Goal: Information Seeking & Learning: Check status

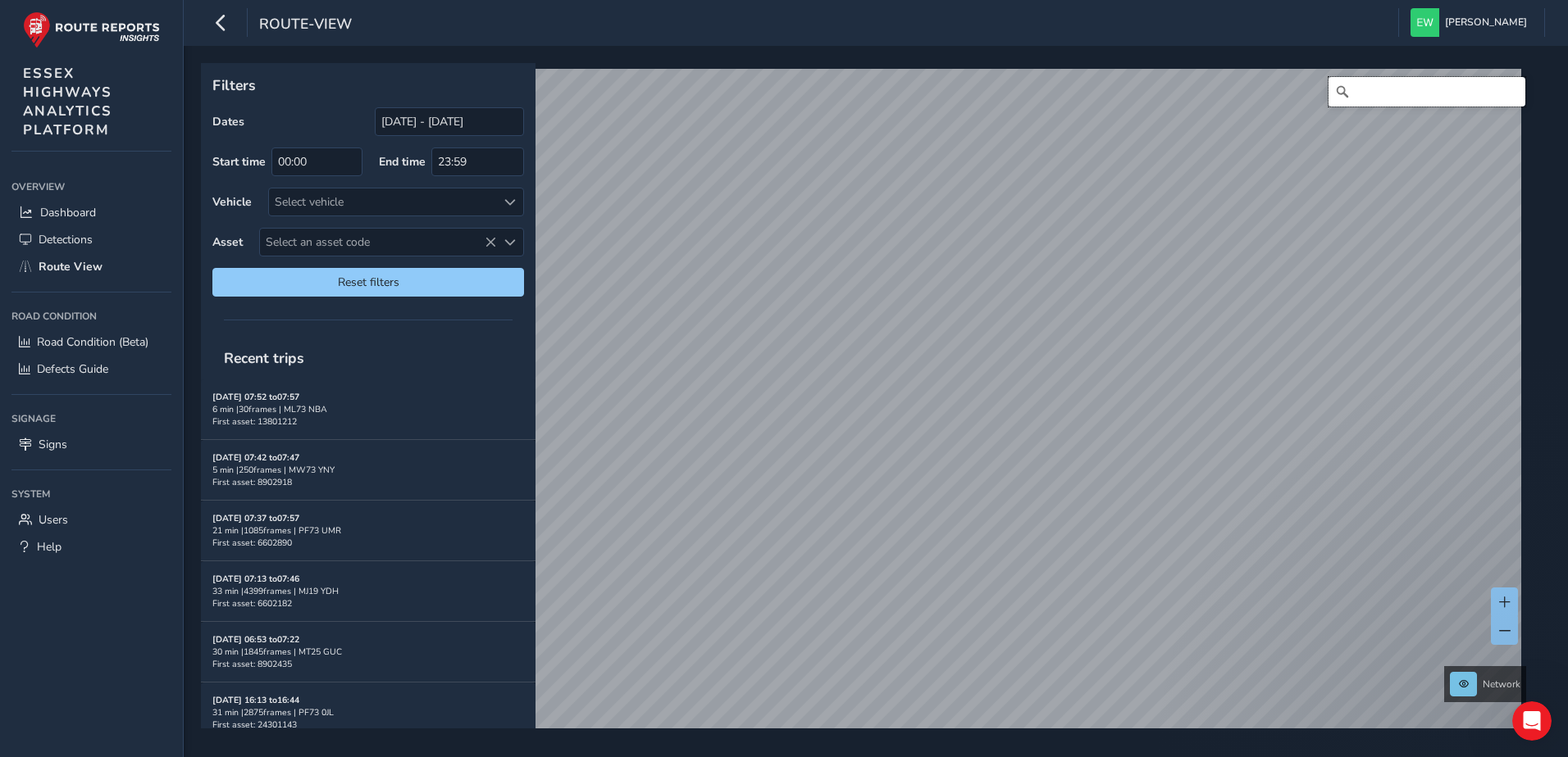
click at [1369, 89] on input "Search" at bounding box center [1427, 91] width 197 height 29
click at [1368, 96] on input "[PERSON_NAME][STREET_ADDRESS]" at bounding box center [1427, 91] width 197 height 29
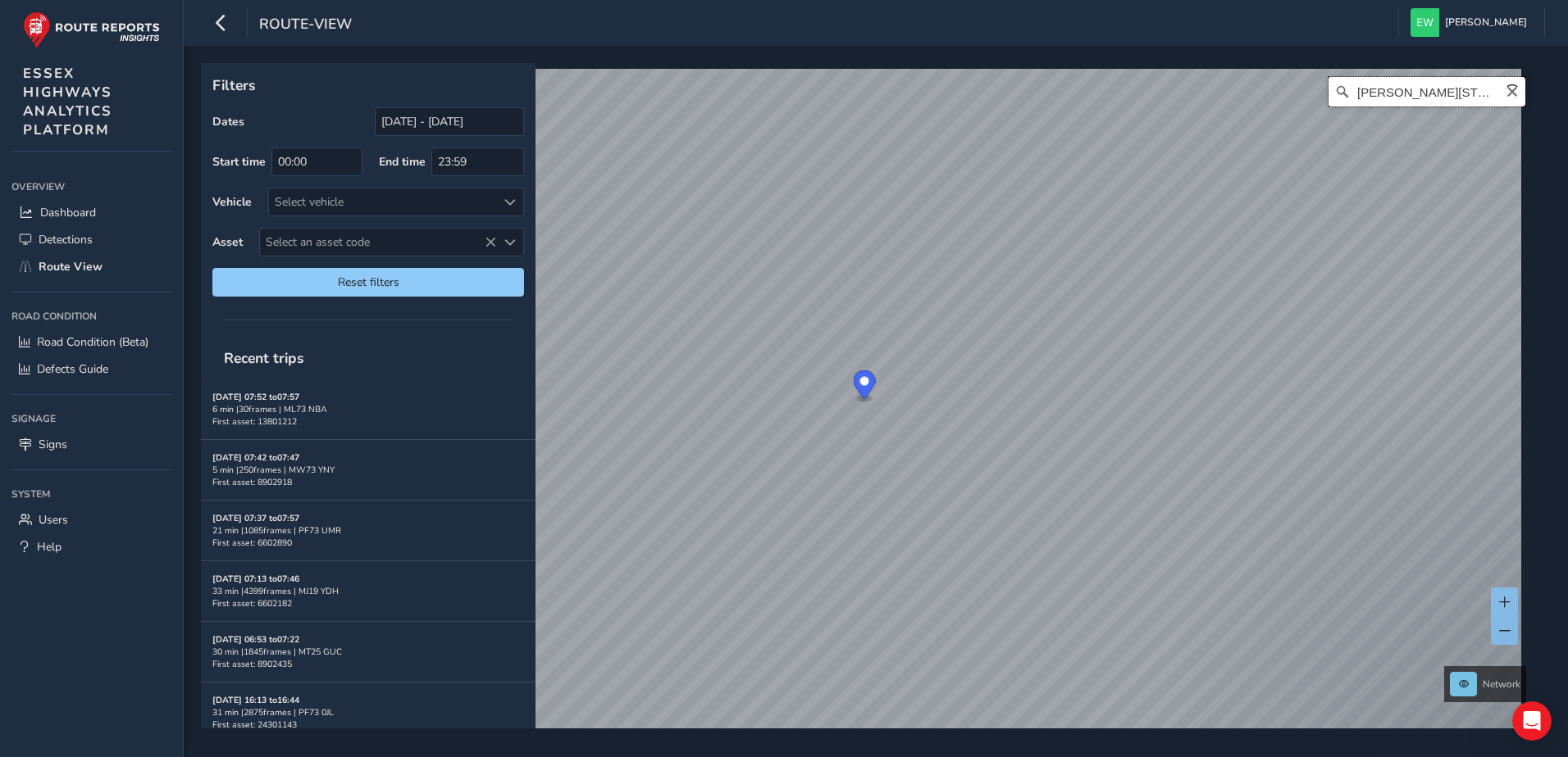
paste input "[PERSON_NAME] Road, Fordha"
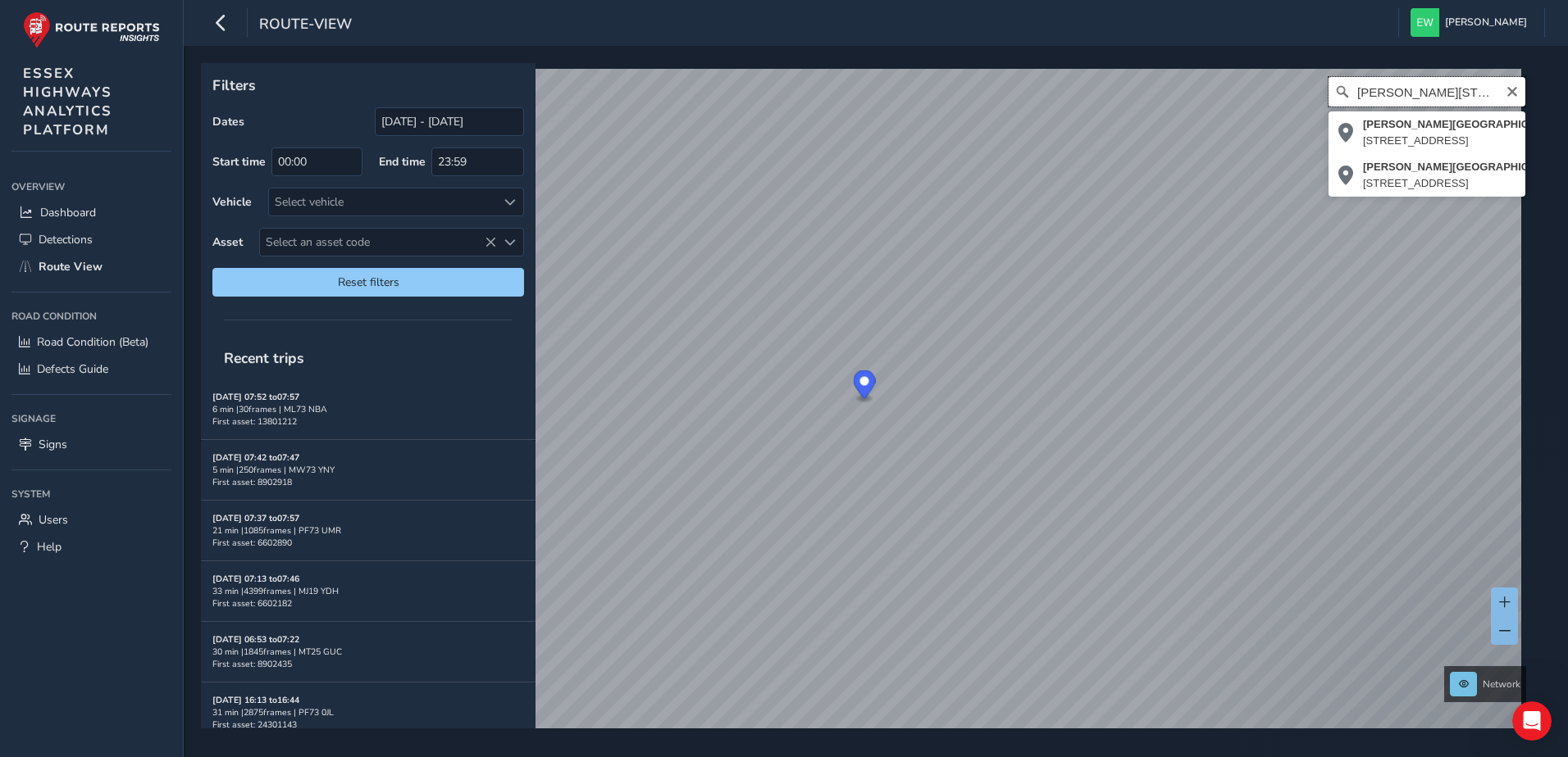
click at [1417, 95] on input "[PERSON_NAME][STREET_ADDRESS]" at bounding box center [1427, 91] width 197 height 29
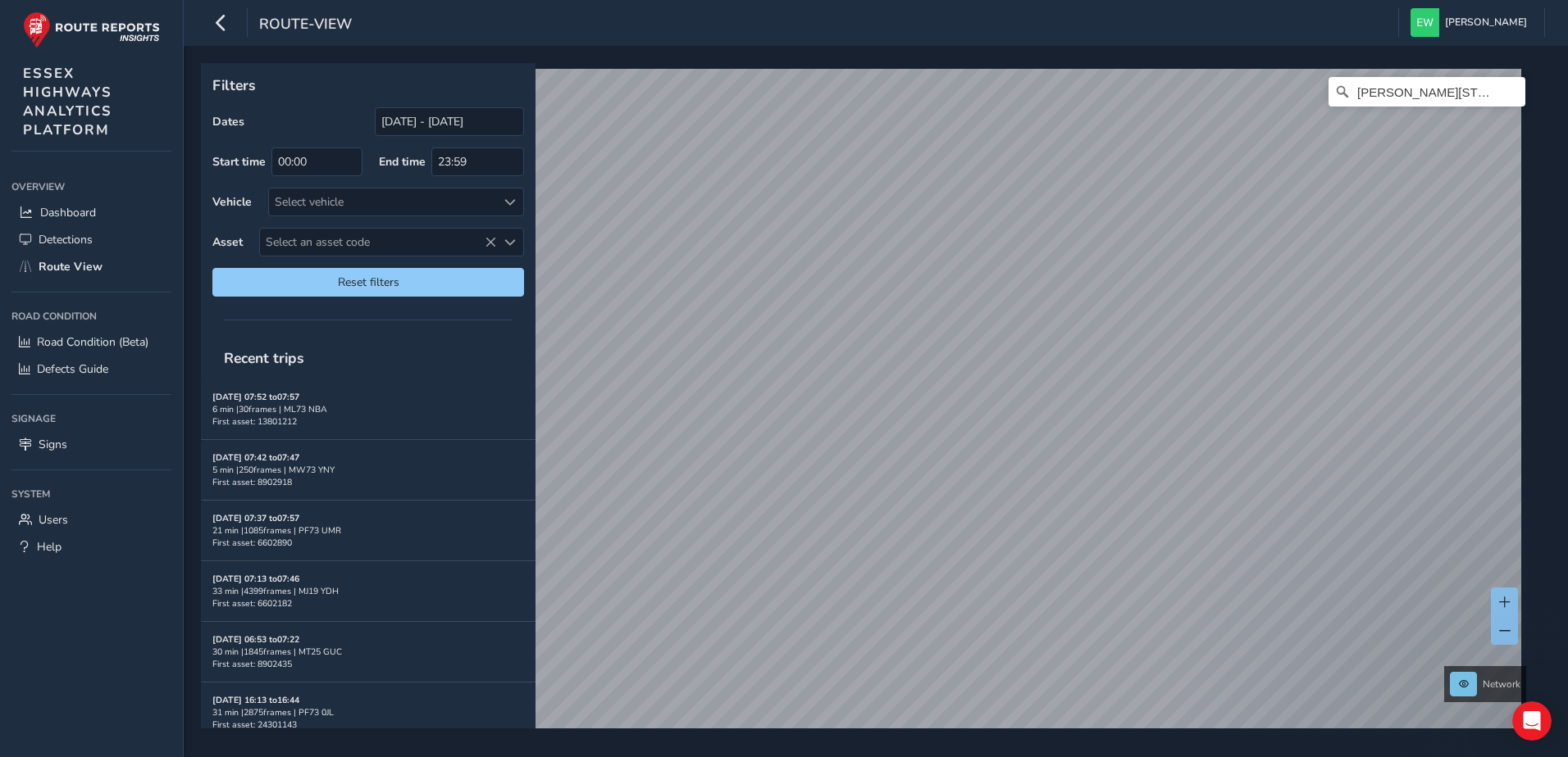
drag, startPoint x: 619, startPoint y: 9, endPoint x: 631, endPoint y: 26, distance: 20.8
click at [622, 11] on div "route-view [PERSON_NAME] Colour Scheme: Dark Dim Light Logout" at bounding box center [876, 23] width 1384 height 46
click at [468, 331] on div "Filters Dates [DATE] - [DATE] Start time 00:00 End time 23:59 Vehicle Select ve…" at bounding box center [870, 395] width 1338 height 665
click at [1413, 86] on input "[PERSON_NAME][STREET_ADDRESS][PERSON_NAME]" at bounding box center [1427, 91] width 197 height 29
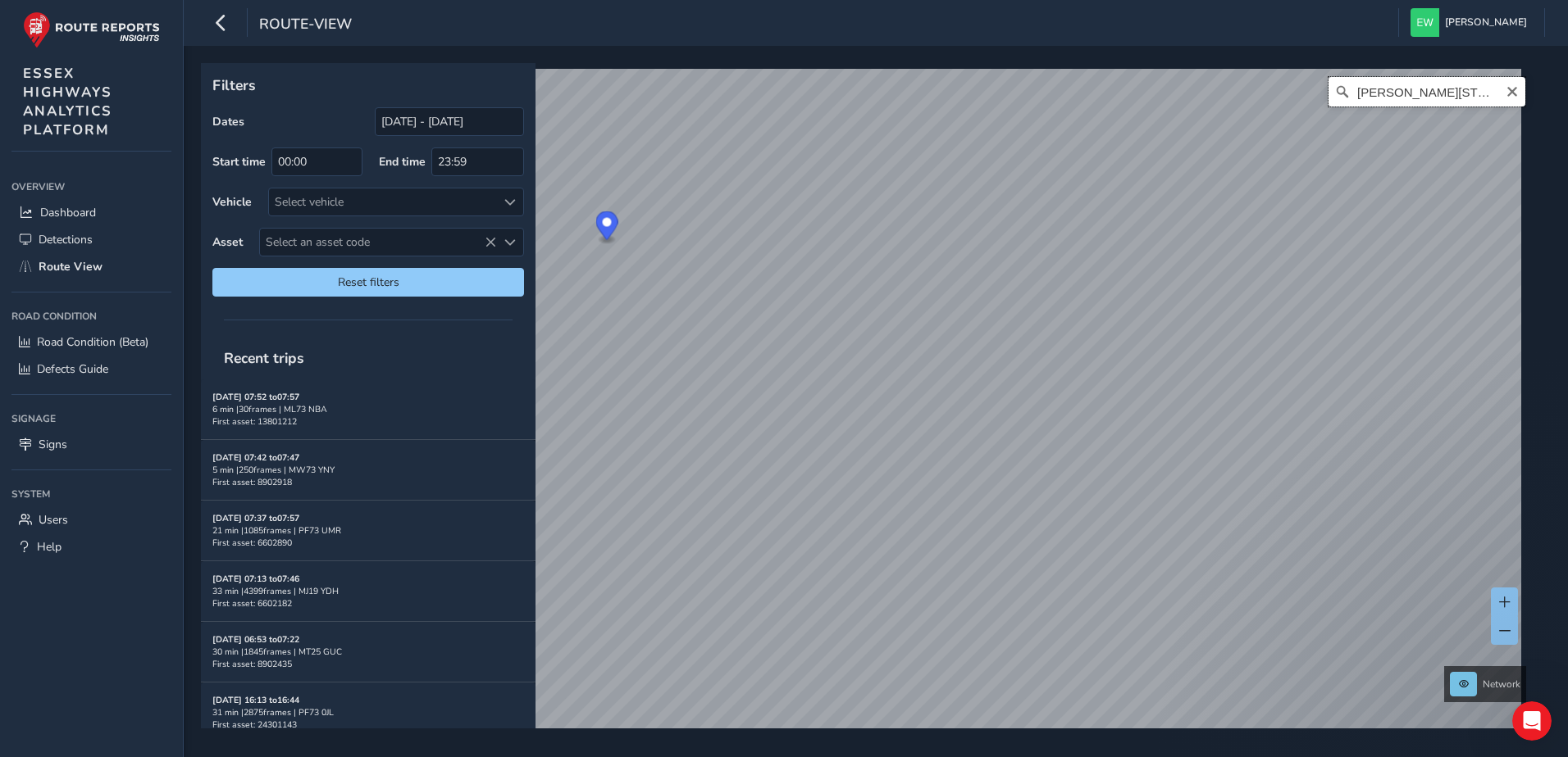
click at [1413, 86] on input "[PERSON_NAME][STREET_ADDRESS][PERSON_NAME]" at bounding box center [1427, 91] width 197 height 29
paste input "[GEOGRAPHIC_DATA], [GEOGRAPHIC_DATA]"
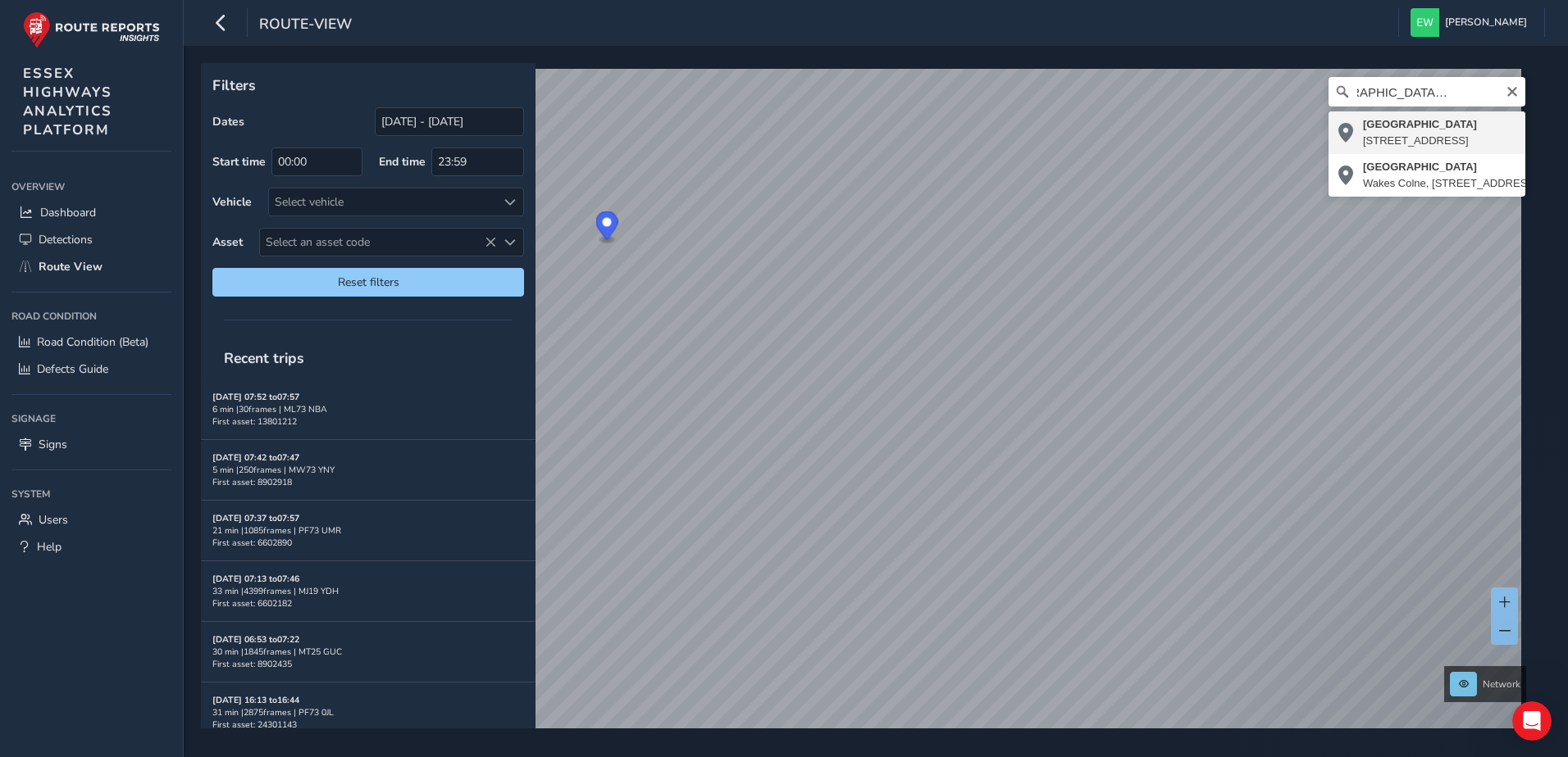
type input "[STREET_ADDRESS]"
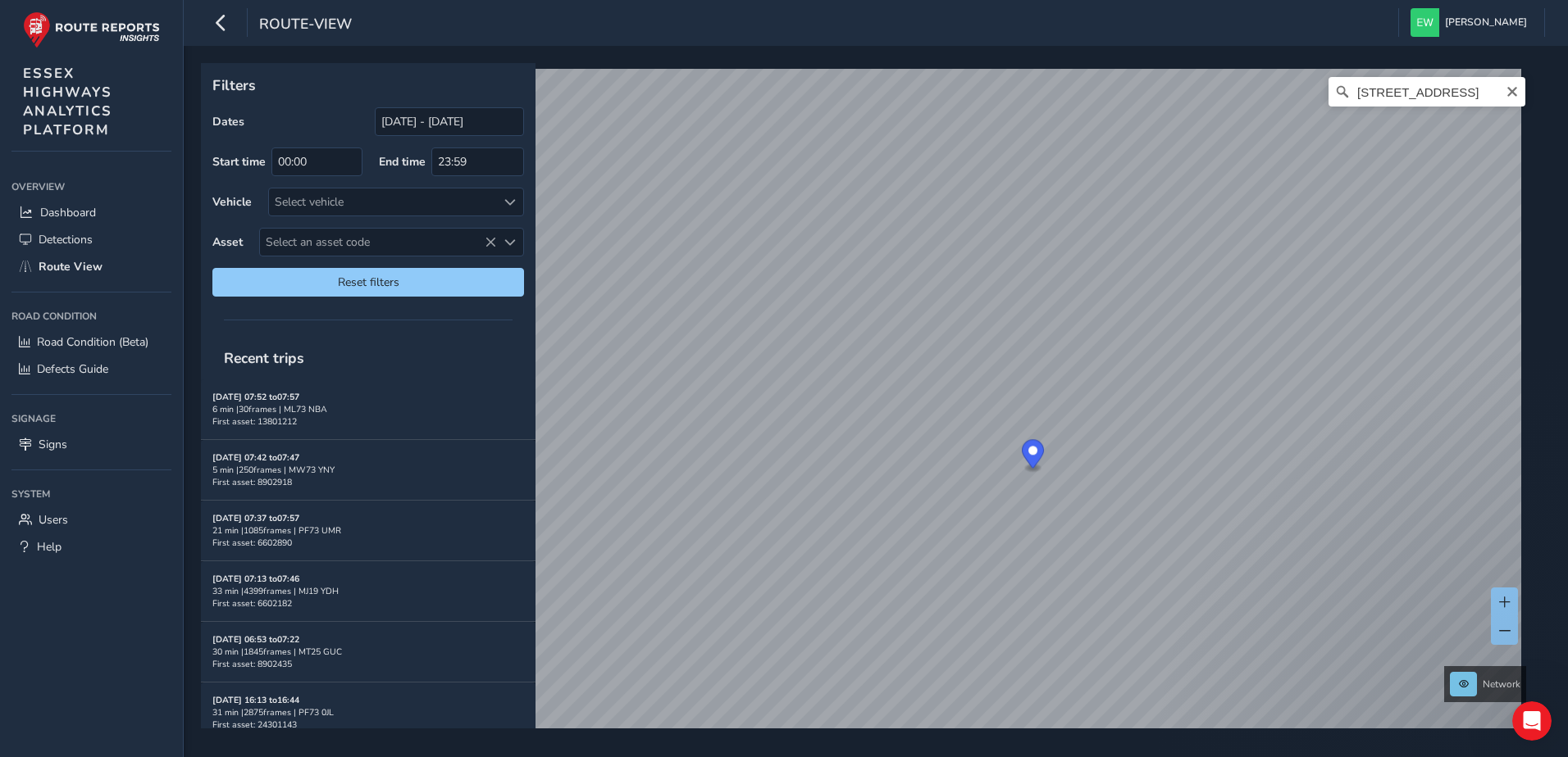
click at [724, 751] on div "Filters Dates [DATE] - [DATE] Start time 00:00 End time 23:59 Vehicle Select ve…" at bounding box center [876, 401] width 1384 height 711
click at [775, 407] on div "x Available inspection trips: [DATE] 13:22" at bounding box center [856, 435] width 164 height 64
click at [818, 456] on link "[DATE] 13:22" at bounding box center [828, 456] width 65 height 15
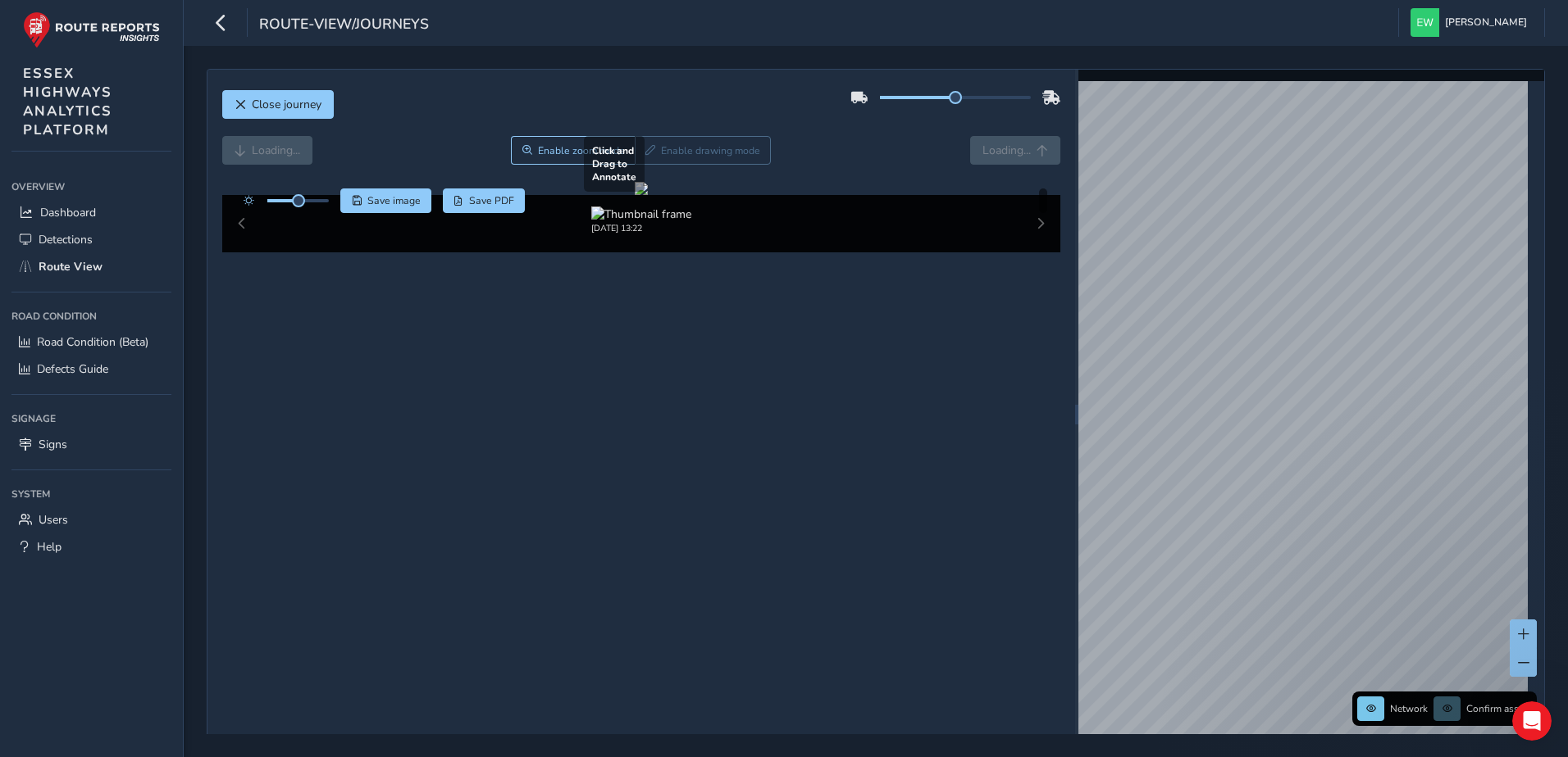
drag, startPoint x: 517, startPoint y: 386, endPoint x: 639, endPoint y: 384, distance: 122.0
click at [639, 195] on div at bounding box center [641, 188] width 13 height 13
click at [648, 195] on div at bounding box center [641, 188] width 13 height 13
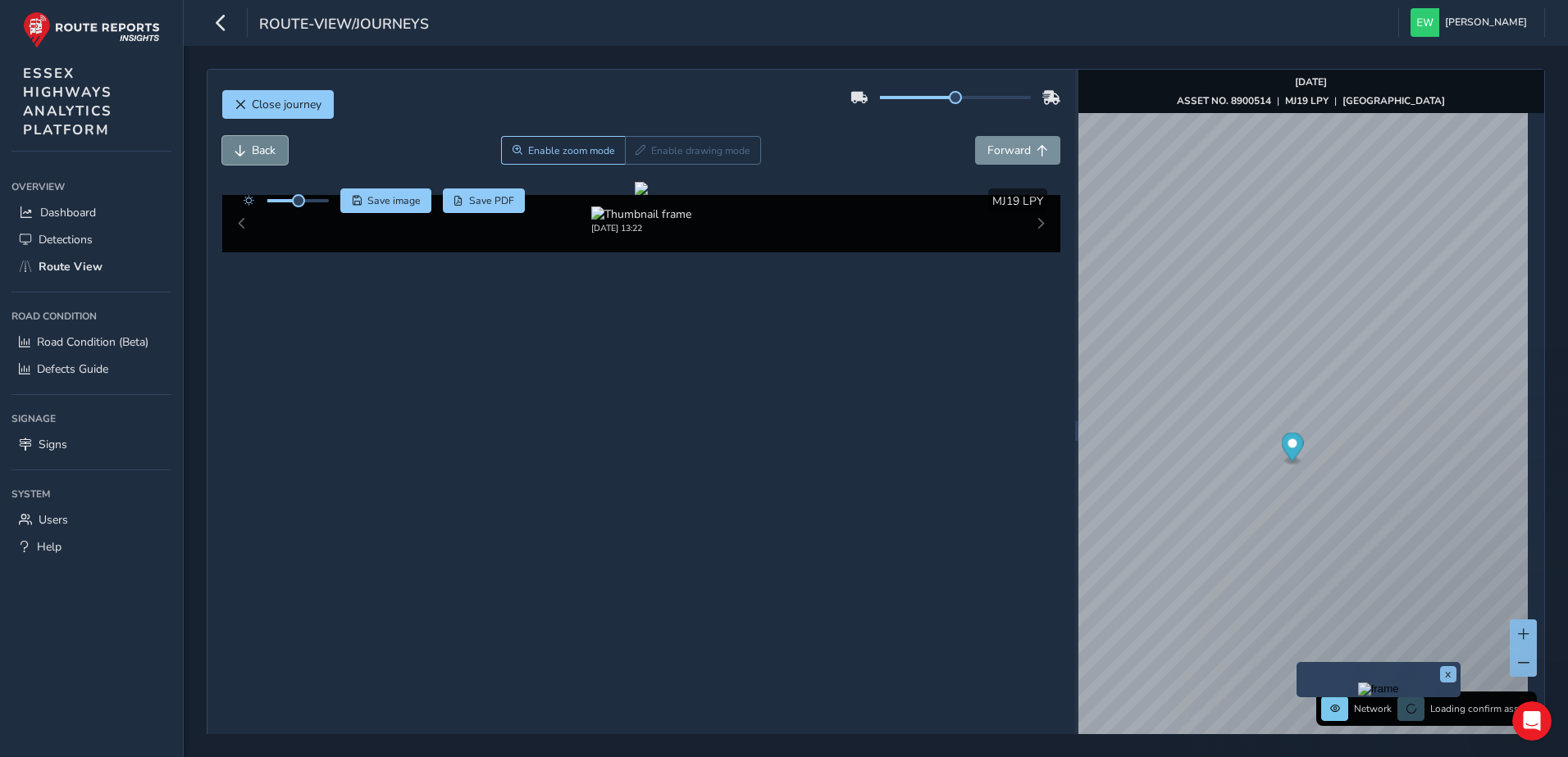
click at [259, 148] on span "Back" at bounding box center [263, 150] width 24 height 16
click at [260, 148] on span "Back" at bounding box center [263, 150] width 24 height 16
click at [270, 154] on span "Back" at bounding box center [263, 150] width 24 height 16
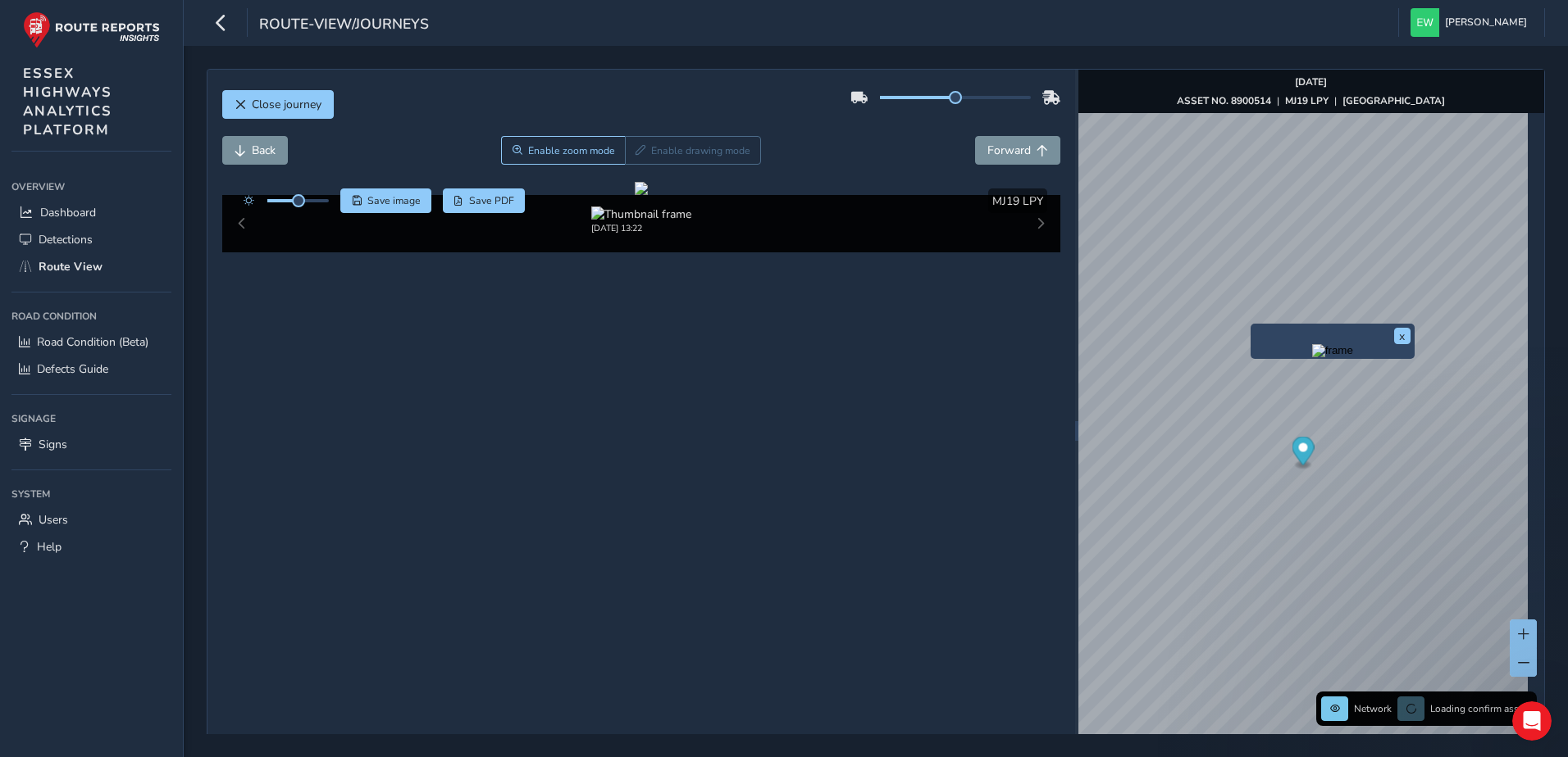
click at [1313, 358] on img "Preview frame" at bounding box center [1333, 351] width 41 height 13
click at [1335, 383] on img "Preview frame" at bounding box center [1355, 376] width 41 height 13
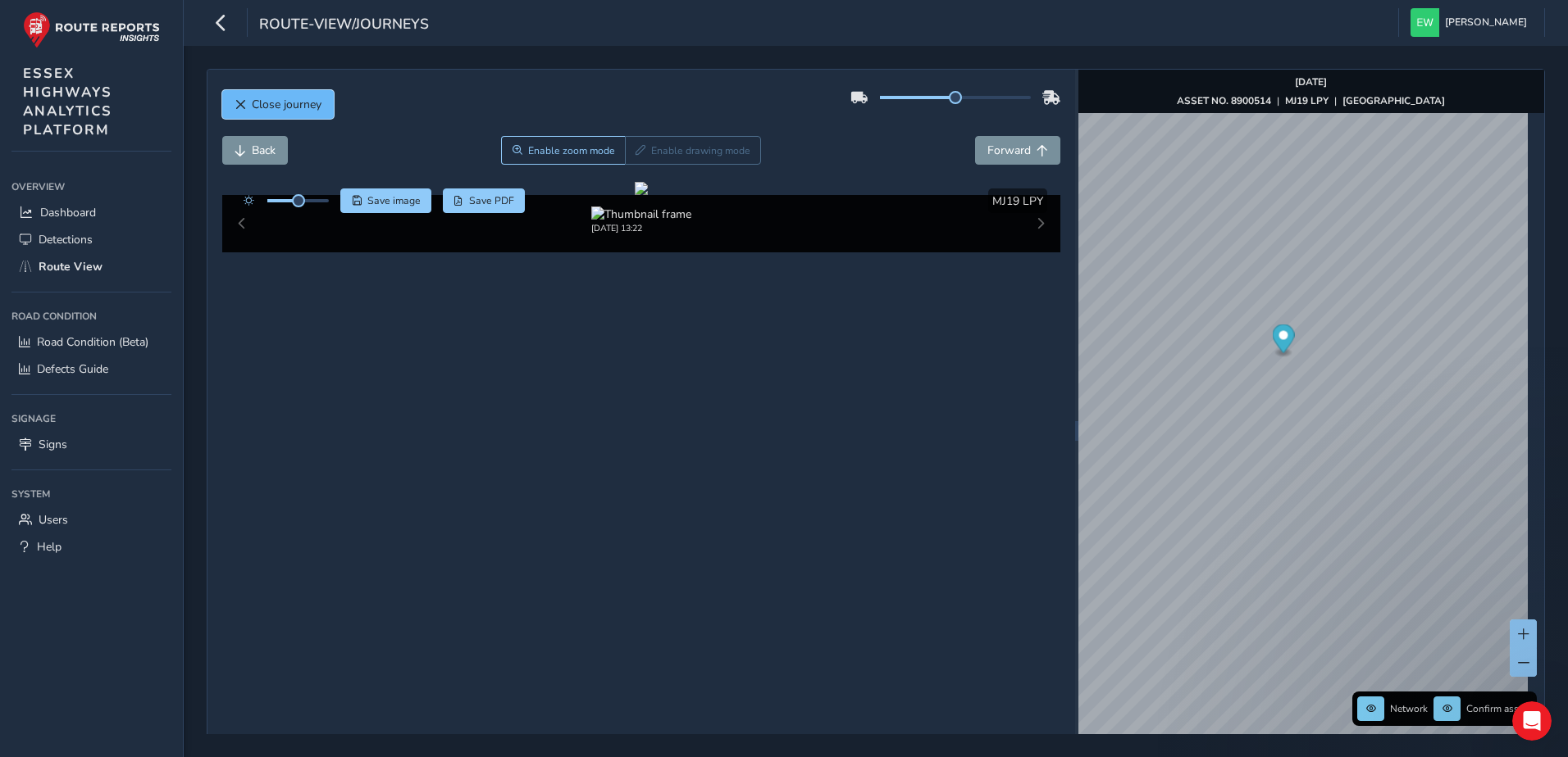
click at [296, 104] on span "Close journey" at bounding box center [286, 104] width 70 height 16
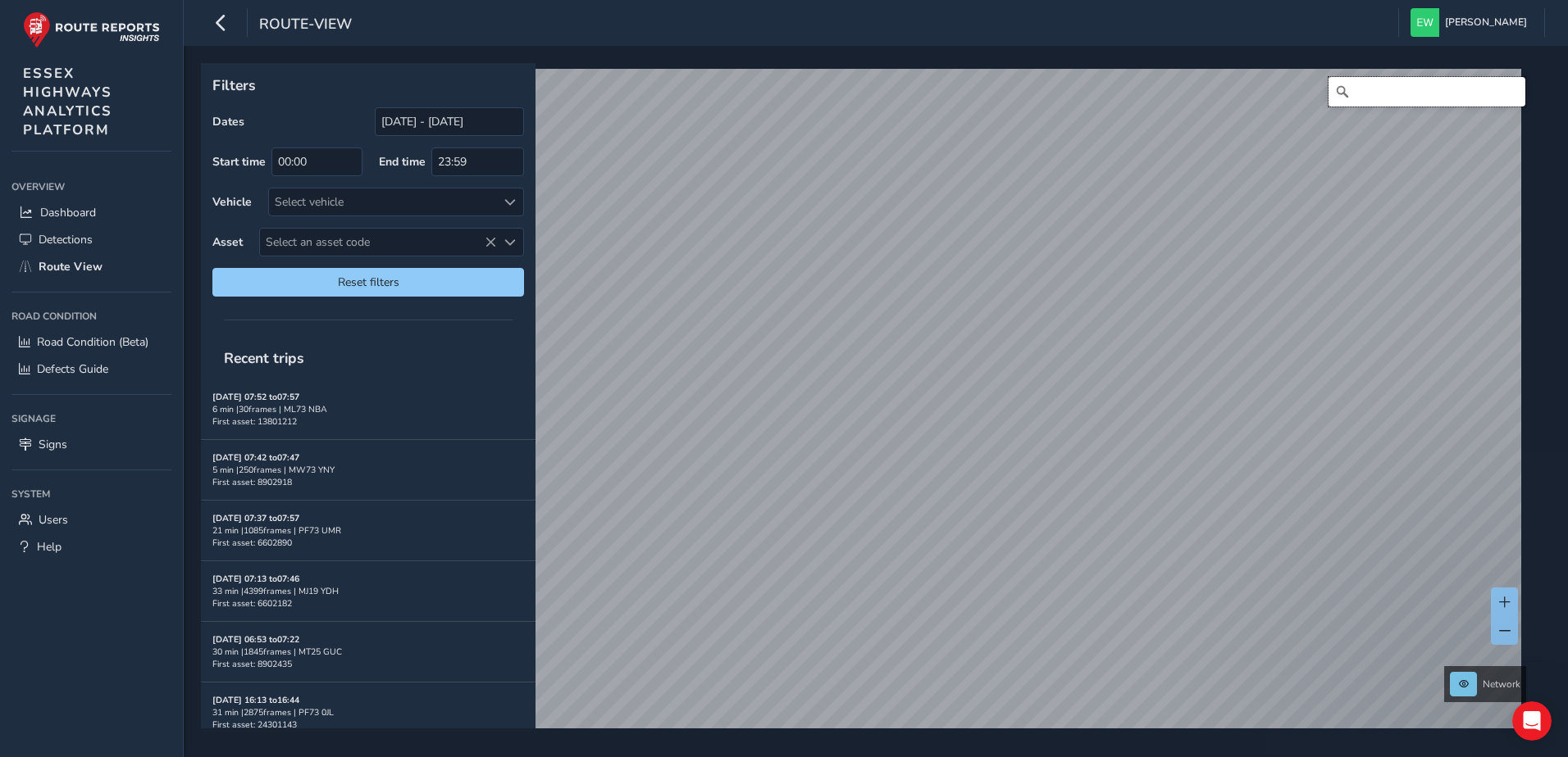
click at [1439, 99] on input "Search" at bounding box center [1427, 91] width 197 height 29
click at [1364, 82] on input "[PERSON_NAME][STREET_ADDRESS][PERSON_NAME]" at bounding box center [1427, 91] width 197 height 29
click at [1390, 92] on input "[STREET_ADDRESS]" at bounding box center [1427, 91] width 197 height 29
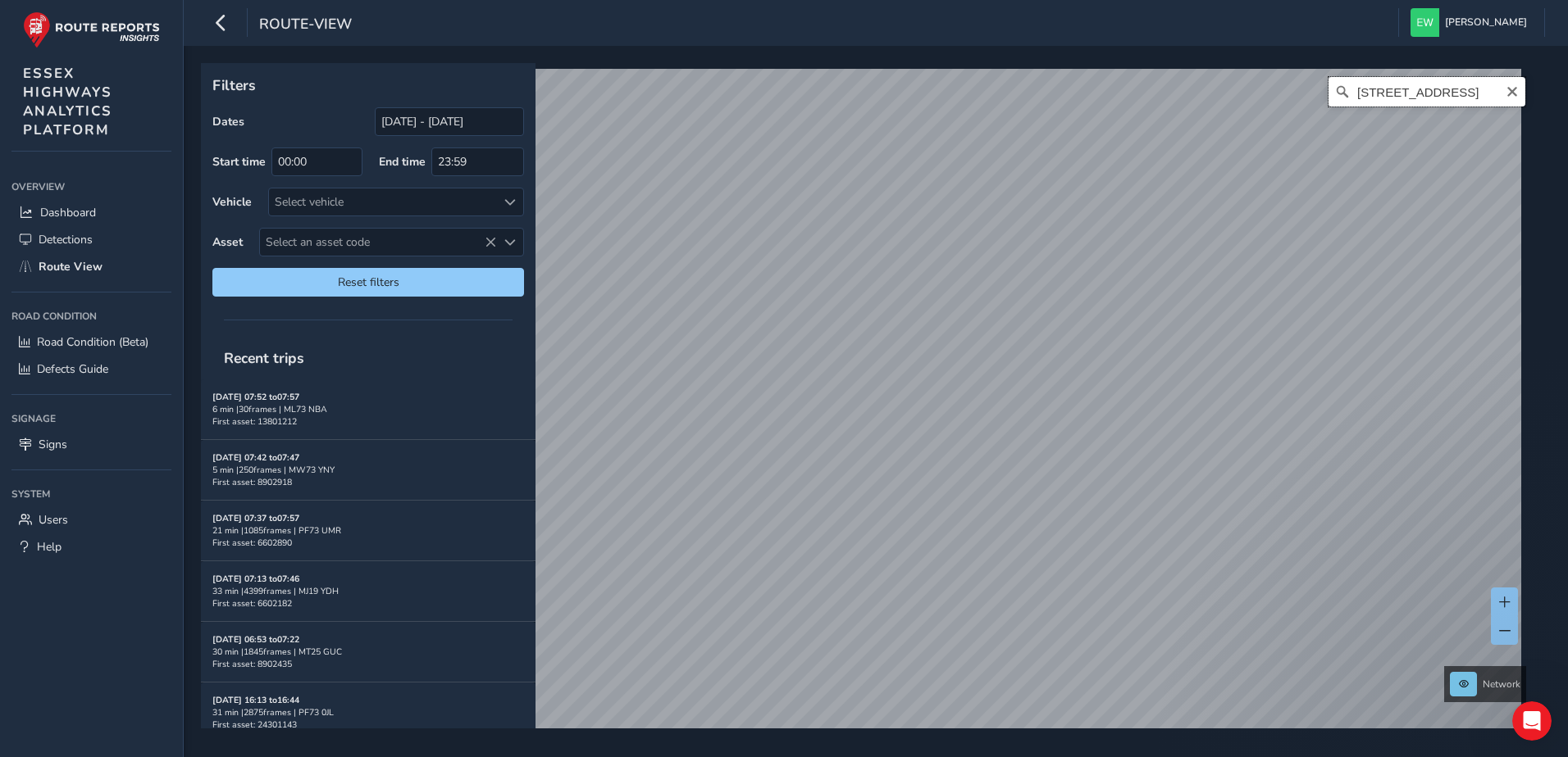
click at [1390, 92] on input "[STREET_ADDRESS]" at bounding box center [1427, 91] width 197 height 29
paste input "Holliwell Close, Stanway"
type input "[STREET_ADDRESS]"
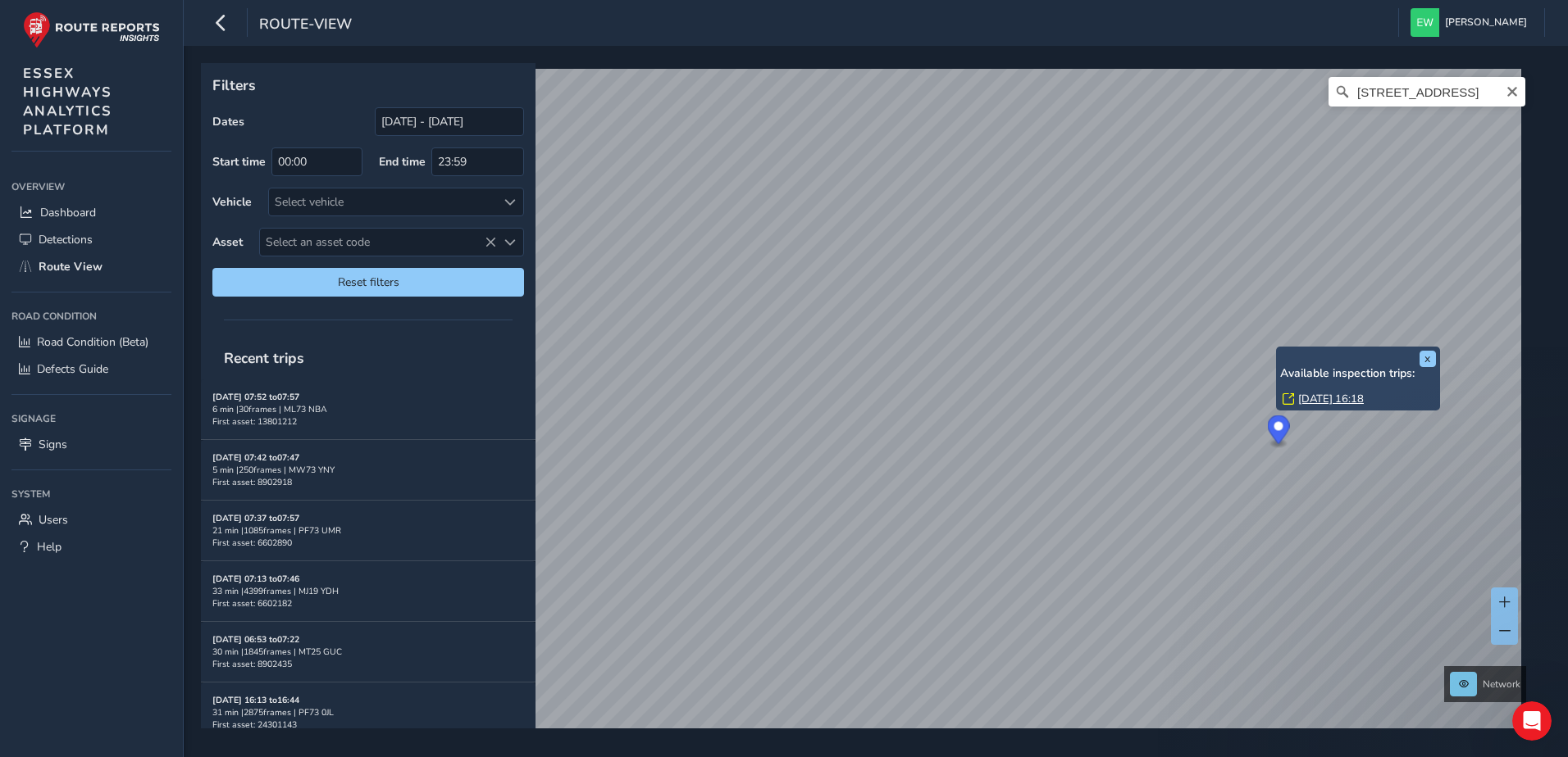
click at [1313, 399] on link "[DATE] 16:18" at bounding box center [1331, 399] width 65 height 15
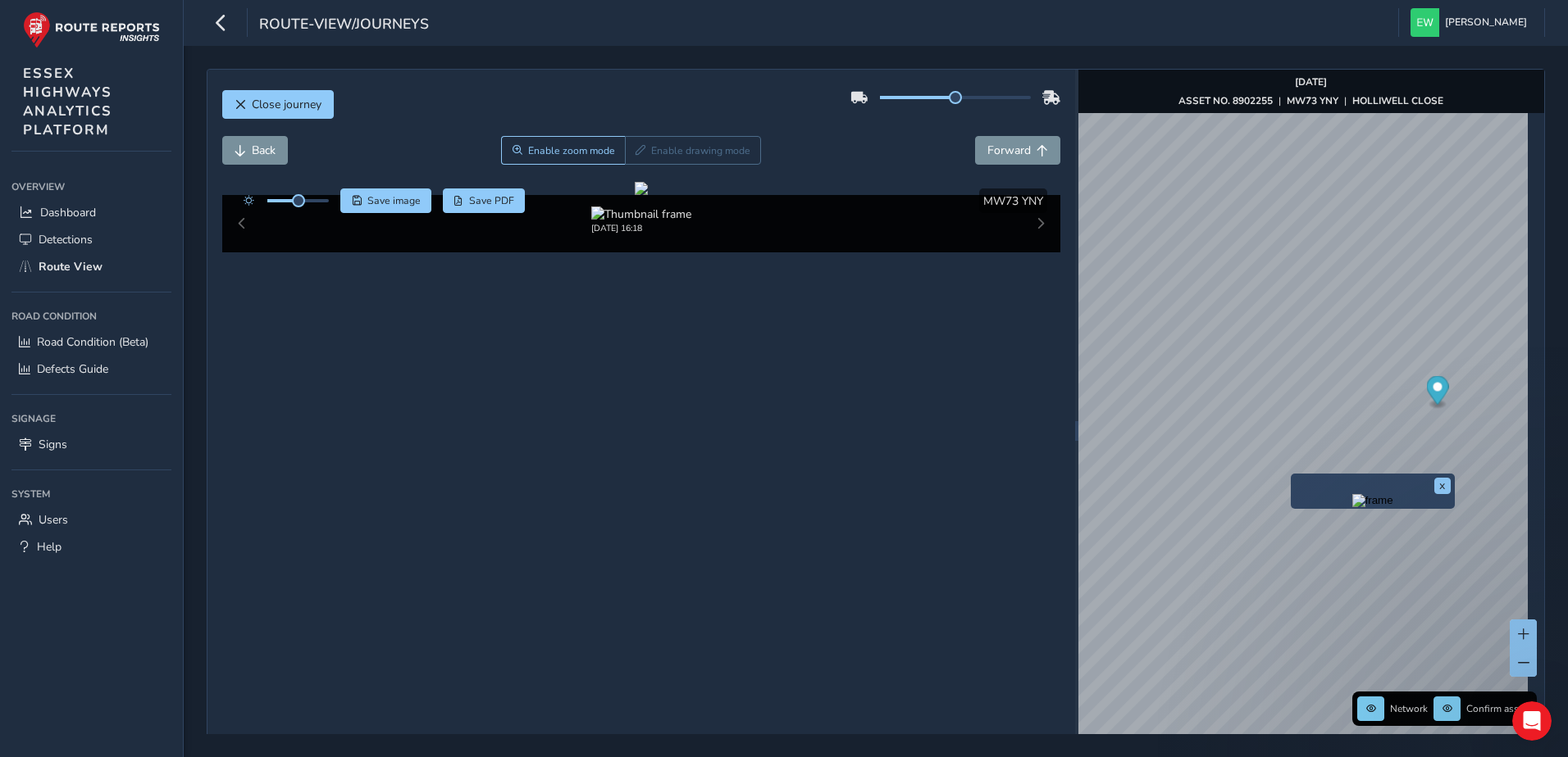
click at [1293, 473] on div "x" at bounding box center [1374, 491] width 164 height 35
click at [1352, 507] on img "Preview frame" at bounding box center [1373, 501] width 41 height 13
click at [1324, 513] on img "Preview frame" at bounding box center [1344, 515] width 41 height 13
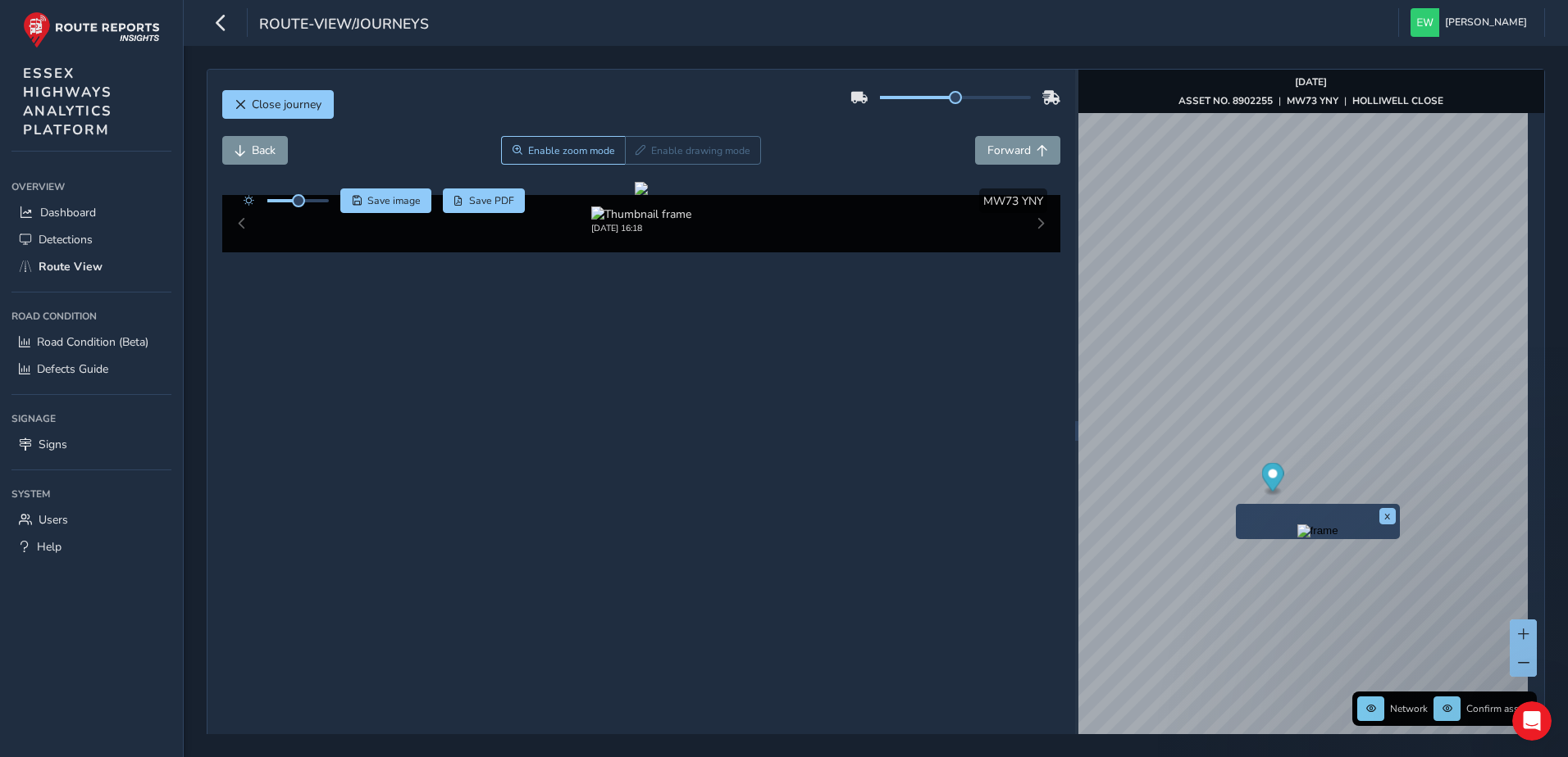
click at [1238, 508] on div "x" at bounding box center [1318, 522] width 164 height 35
click at [1298, 528] on img "Preview frame" at bounding box center [1318, 531] width 41 height 13
click at [1209, 522] on div "x" at bounding box center [1291, 536] width 164 height 35
click at [1270, 548] on img "Preview frame" at bounding box center [1290, 546] width 41 height 13
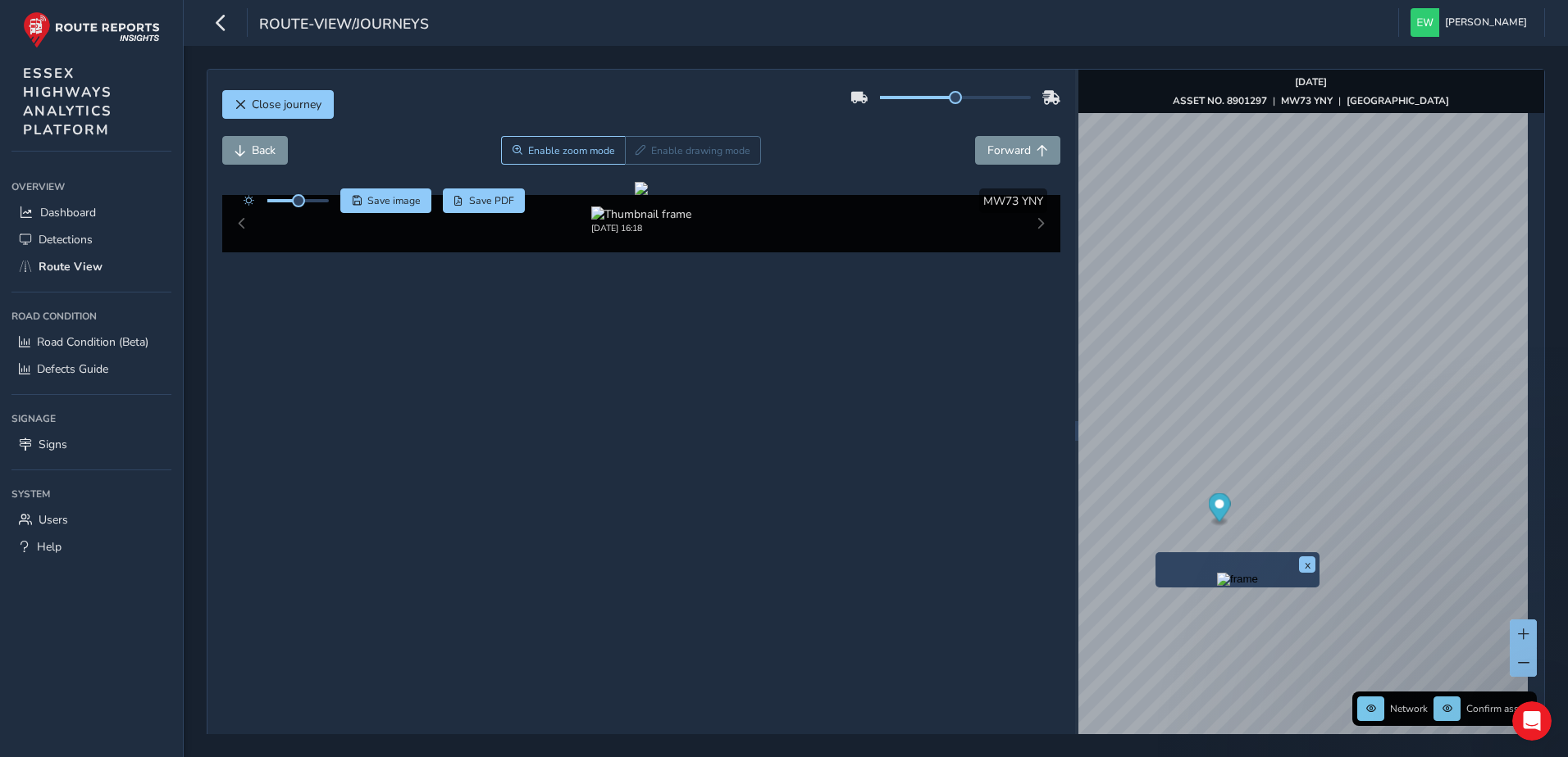
click at [1217, 586] on img "Preview frame" at bounding box center [1237, 579] width 41 height 13
click at [1190, 605] on img "Preview frame" at bounding box center [1209, 598] width 41 height 13
click at [1161, 620] on img "Preview frame" at bounding box center [1182, 614] width 41 height 13
click at [274, 107] on span "Close journey" at bounding box center [286, 104] width 70 height 16
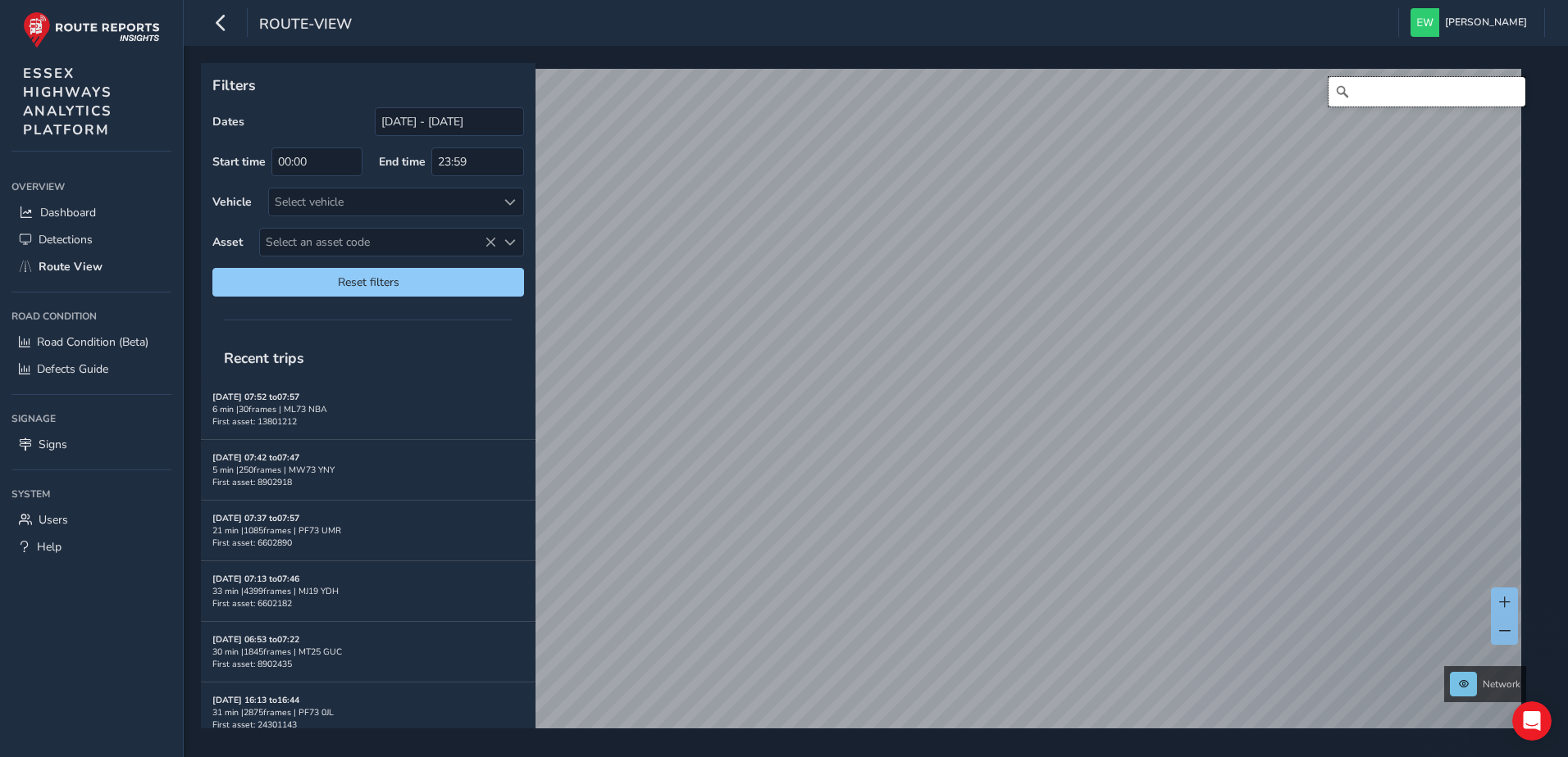
click at [1431, 94] on input "Search" at bounding box center [1427, 91] width 197 height 29
paste input "[PERSON_NAME] Close, Stanway"
type input "[PERSON_NAME][STREET_ADDRESS]"
